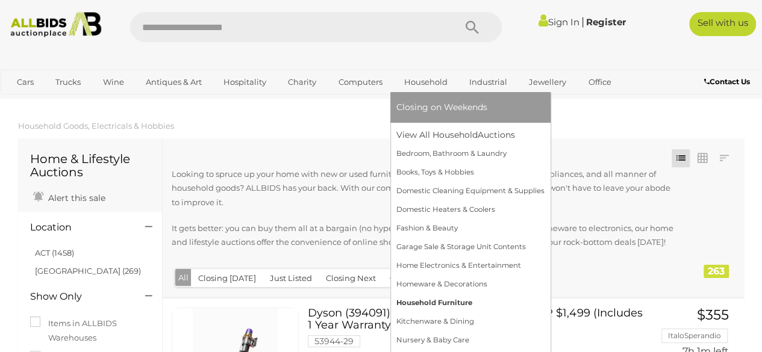
click at [418, 301] on link "Household Furniture" at bounding box center [470, 303] width 148 height 19
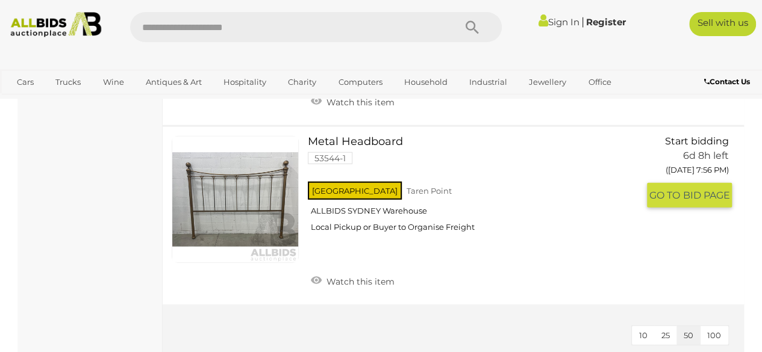
scroll to position [1446, 0]
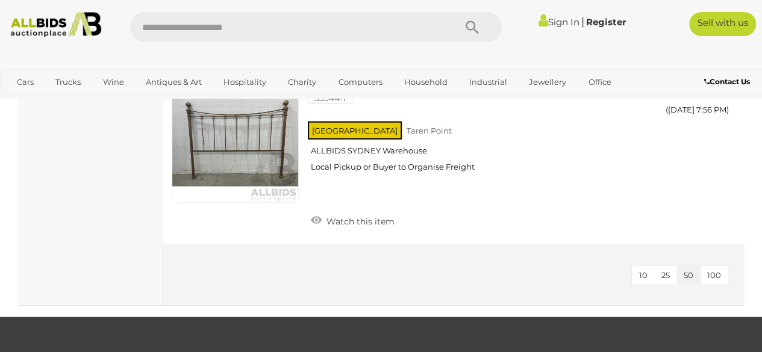
click at [477, 262] on div "10 25 50 100" at bounding box center [453, 275] width 581 height 61
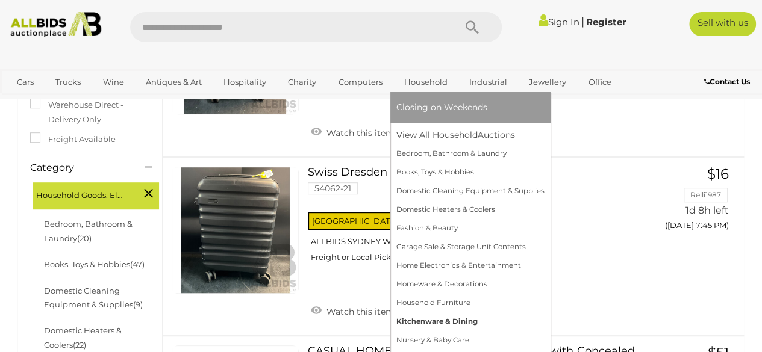
scroll to position [321, 0]
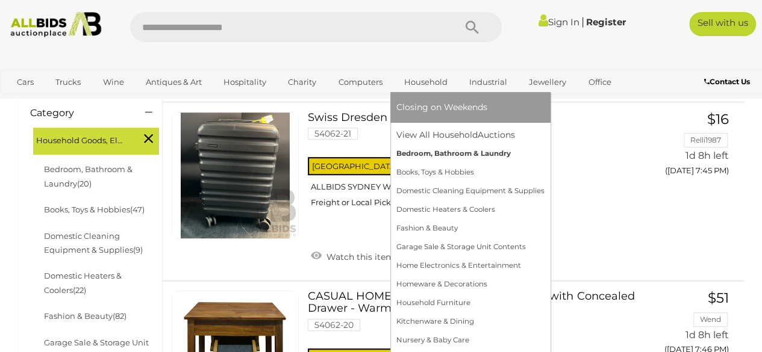
click at [423, 156] on link "Bedroom, Bathroom & Laundry" at bounding box center [470, 154] width 148 height 19
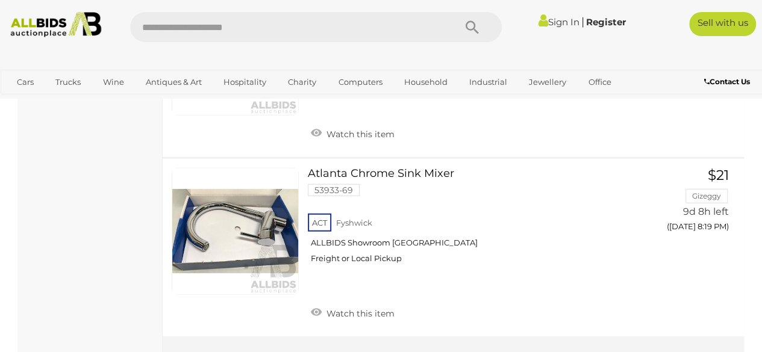
scroll to position [3856, 0]
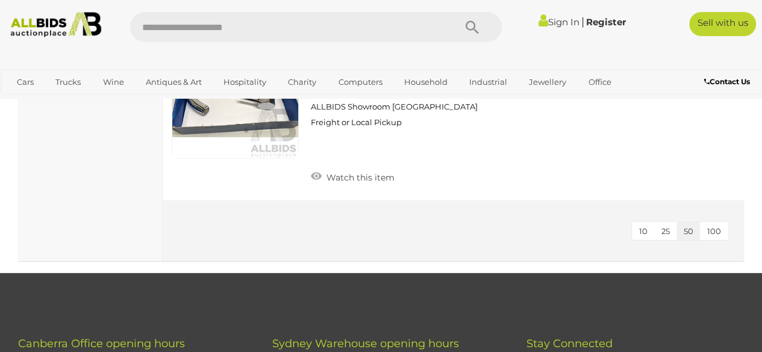
click at [715, 227] on span "100" at bounding box center [714, 232] width 14 height 10
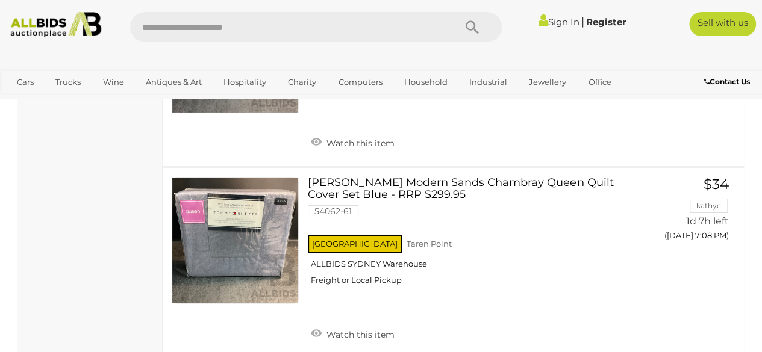
scroll to position [2036, 0]
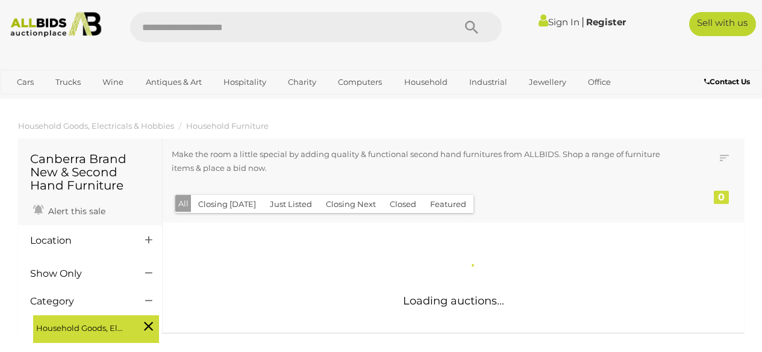
scroll to position [285, 0]
